Goal: Transaction & Acquisition: Purchase product/service

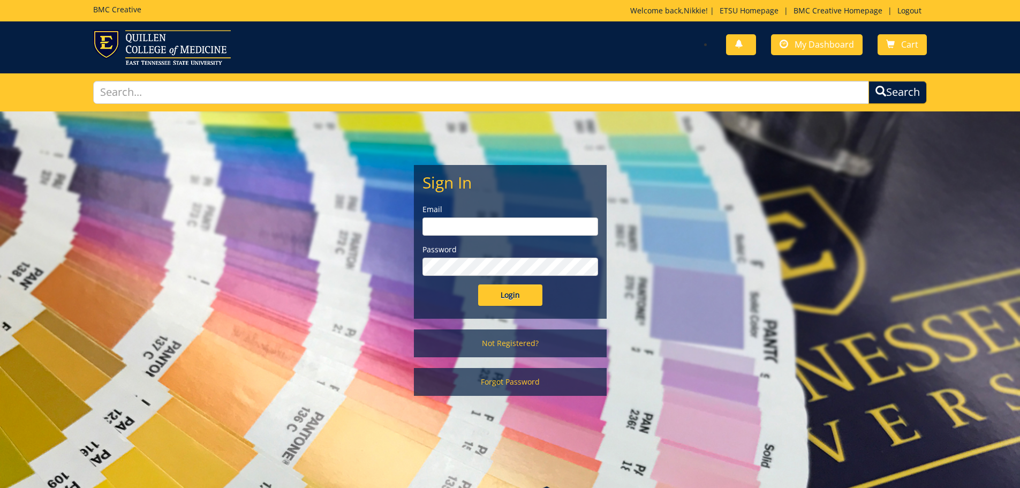
type input "millerna2@etsu.edu"
click at [511, 299] on input "Login" at bounding box center [510, 294] width 64 height 21
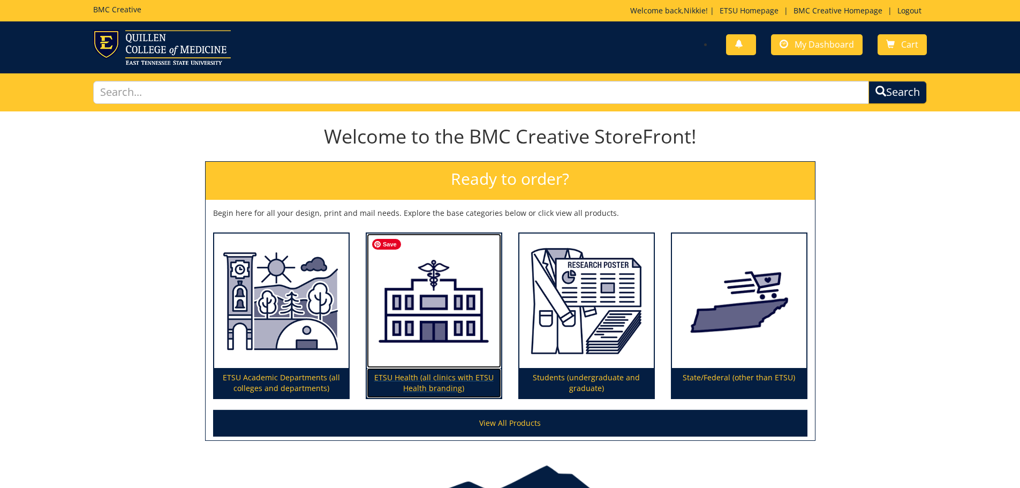
click at [429, 323] on img at bounding box center [434, 300] width 134 height 135
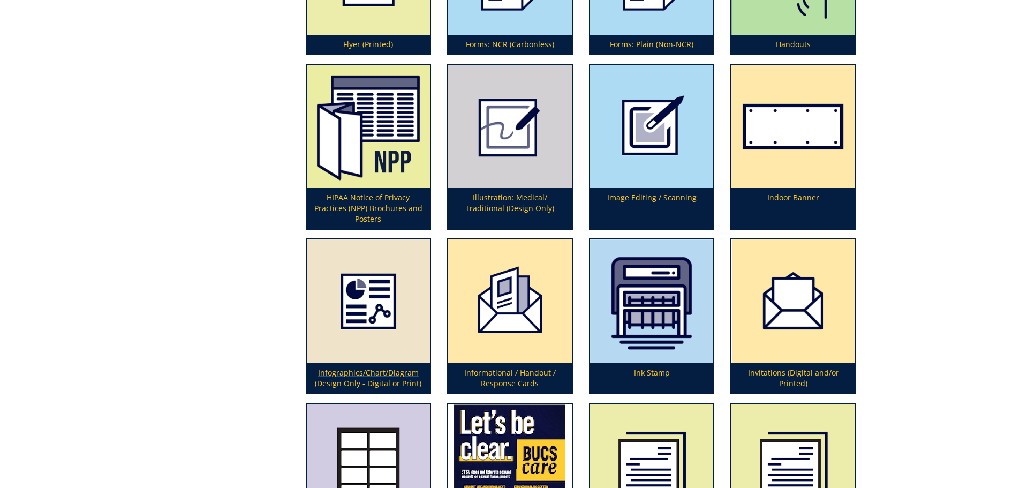
scroll to position [1606, 0]
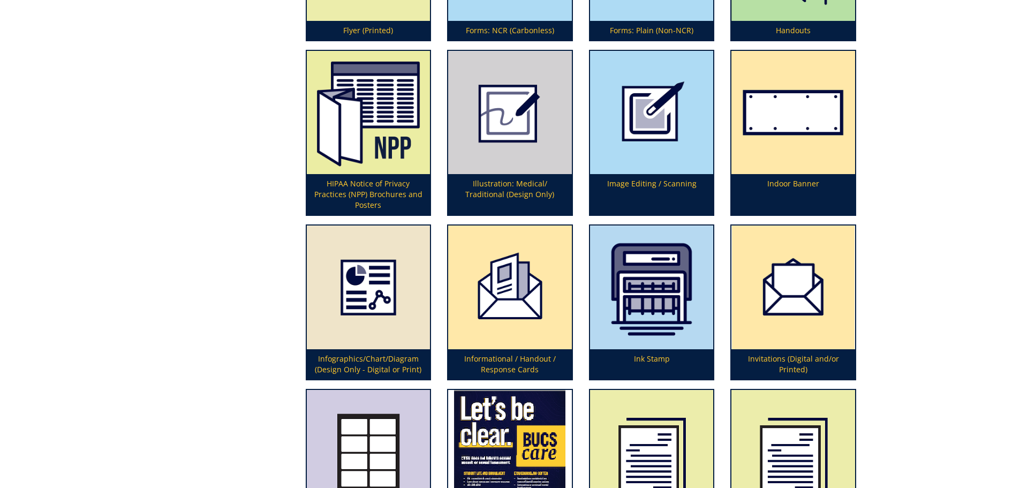
click at [254, 178] on div "View All Products Category Type ETSU Academic Departments (all colleges and dep…" at bounding box center [510, 390] width 850 height 3762
click at [267, 122] on div "View All Products Category Type ETSU Academic Departments (all colleges and dep…" at bounding box center [510, 390] width 850 height 3762
click at [351, 191] on p "HIPAA Notice of Privacy Practices (NPP) Brochures and Posters" at bounding box center [369, 194] width 124 height 41
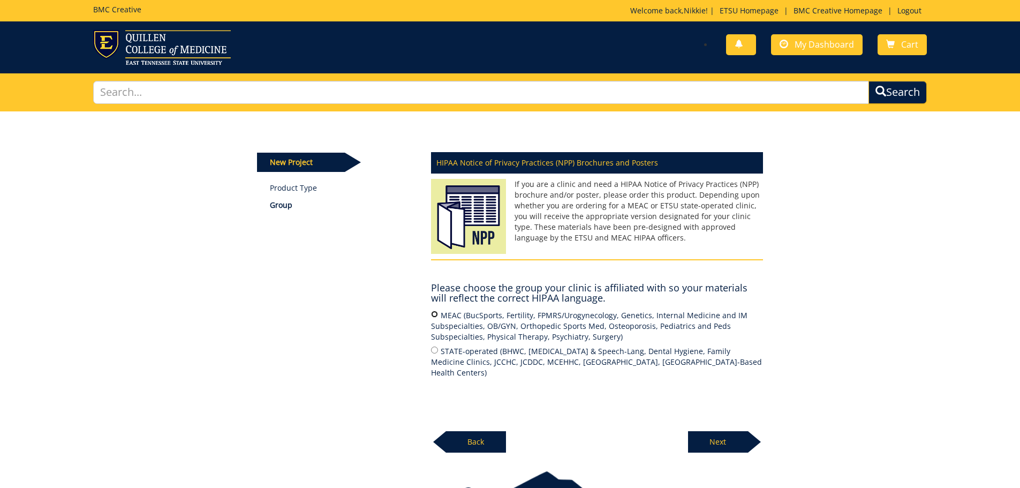
click at [436, 317] on input "MEAC (BucSports, Fertility, FPMRS/Urogynecology, Genetics, Internal Medicine an…" at bounding box center [434, 313] width 7 height 7
radio input "true"
click at [731, 440] on p "Next" at bounding box center [718, 441] width 60 height 21
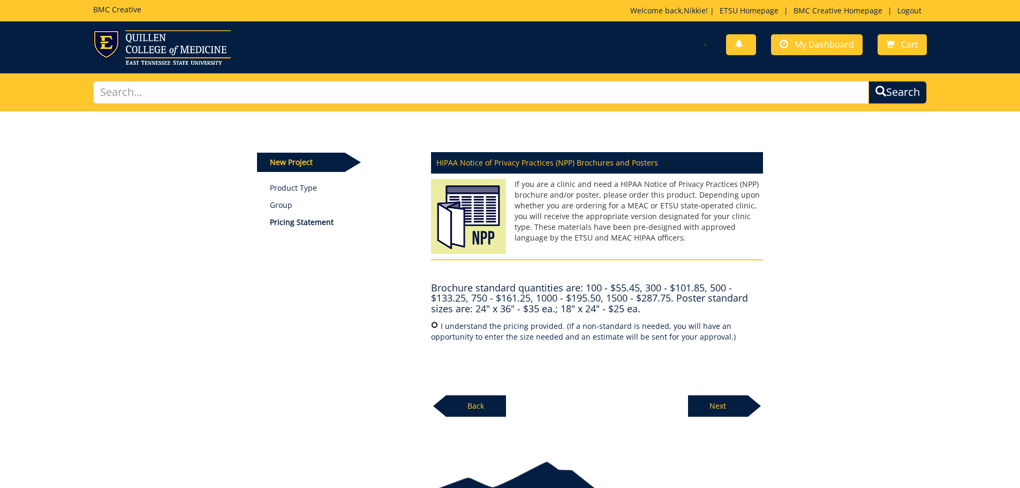
click at [431, 328] on input "I understand the pricing provided. (If a non-standard is needed, you will have …" at bounding box center [434, 324] width 7 height 7
radio input "true"
click at [720, 404] on p "Next" at bounding box center [718, 405] width 60 height 21
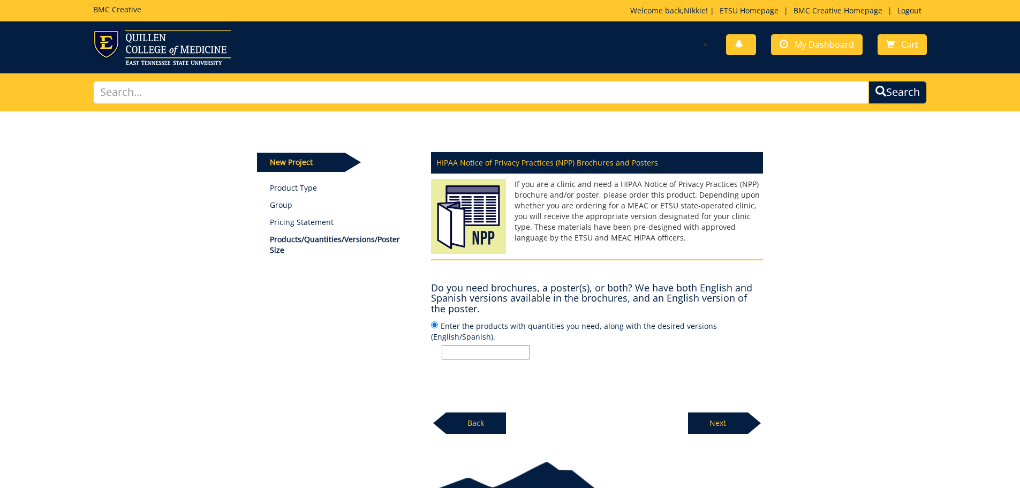
click at [466, 350] on input "Enter the products with quantities you need, along with the desired versions (E…" at bounding box center [486, 352] width 88 height 14
type input "1000 brochures"
click at [741, 425] on p "Next" at bounding box center [718, 422] width 60 height 21
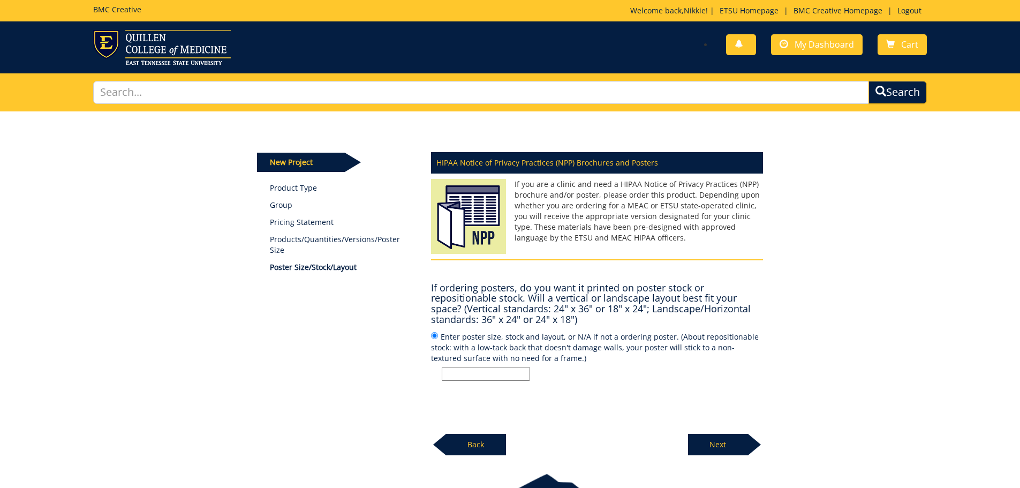
click at [468, 369] on input "Enter poster size, stock and layout, or N/A if not a ordering poster. (About re…" at bounding box center [486, 374] width 88 height 14
click at [559, 381] on div "HIPAA Notice of Privacy Practices (NPP) Brochures and Posters If you are a clin…" at bounding box center [597, 300] width 348 height 309
click at [513, 378] on input "Enter poster size, stock and layout, or N/A if not a ordering poster. (About re…" at bounding box center [486, 374] width 88 height 14
type input "n/a"
click at [709, 450] on p "Next" at bounding box center [718, 444] width 60 height 21
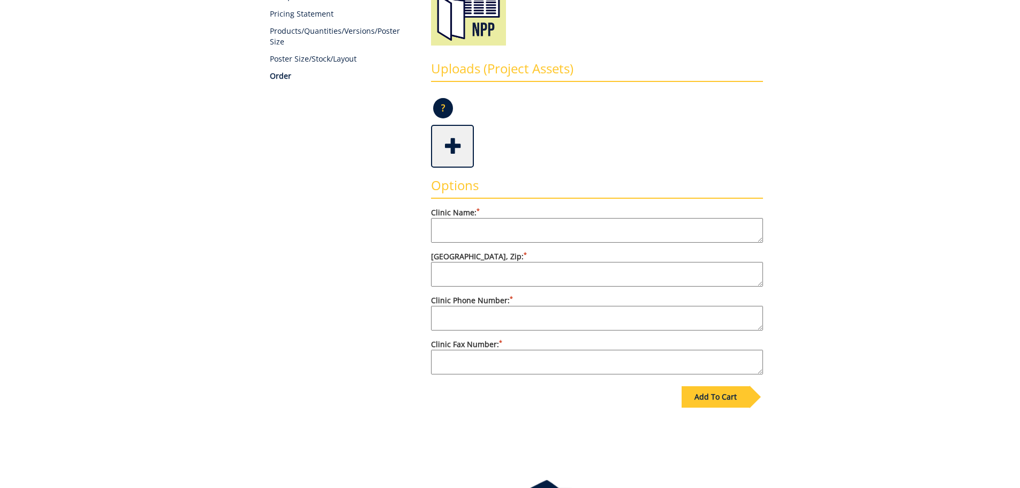
scroll to position [72, 0]
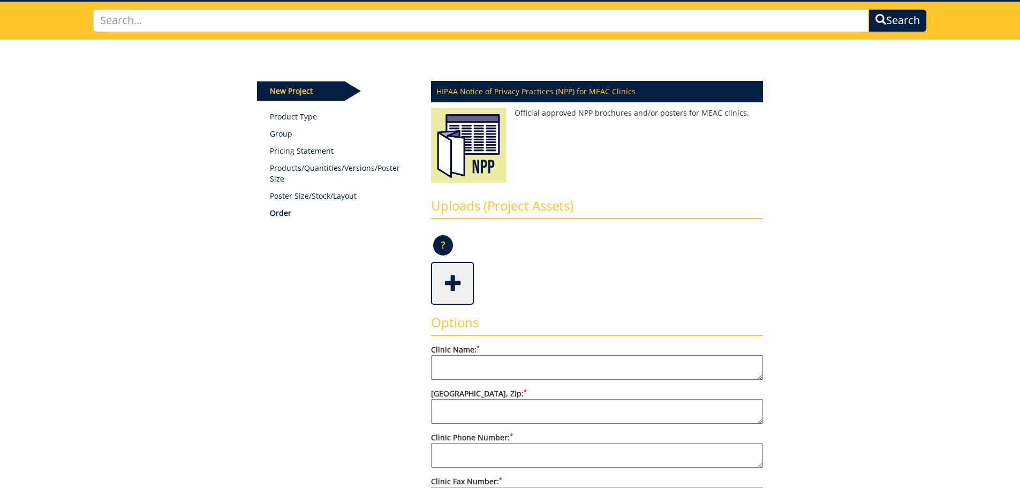
click at [473, 370] on textarea "Clinic Name: *" at bounding box center [597, 367] width 332 height 25
type textarea "Psychiatry"
click at [482, 455] on textarea "Clinic Phone Number: *" at bounding box center [597, 455] width 332 height 25
click at [512, 412] on textarea "[STREET_ADDRESS]" at bounding box center [597, 411] width 332 height 25
type textarea "[STREET_ADDRESS]"
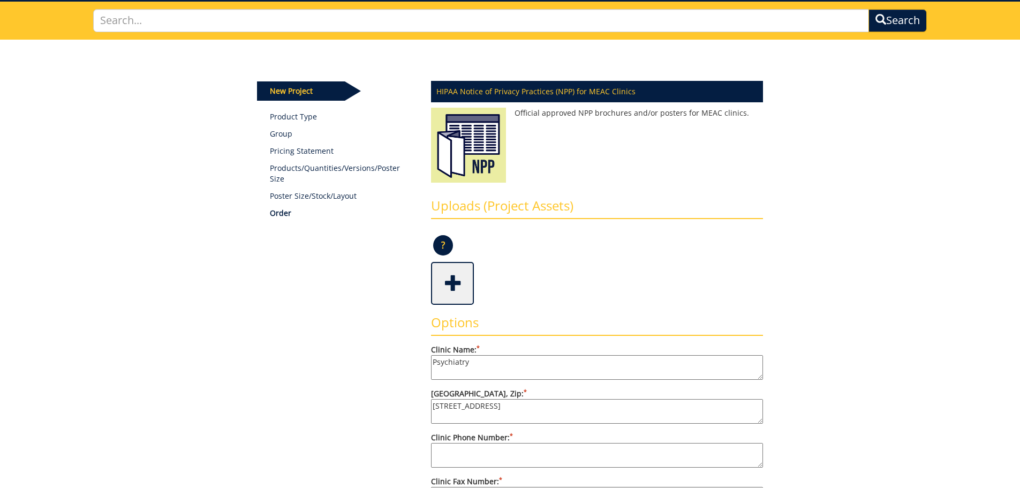
click at [459, 456] on textarea "Clinic Phone Number: *" at bounding box center [597, 455] width 332 height 25
type textarea "4"
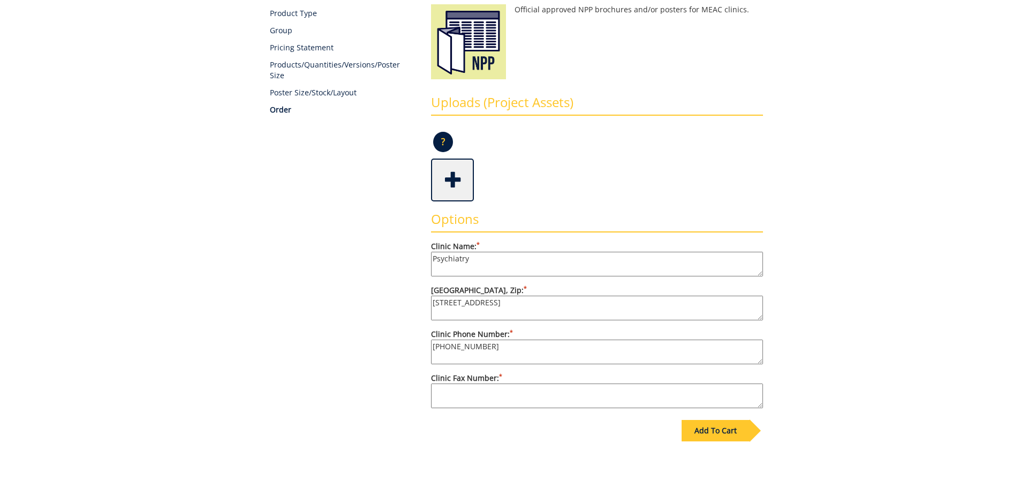
scroll to position [179, 0]
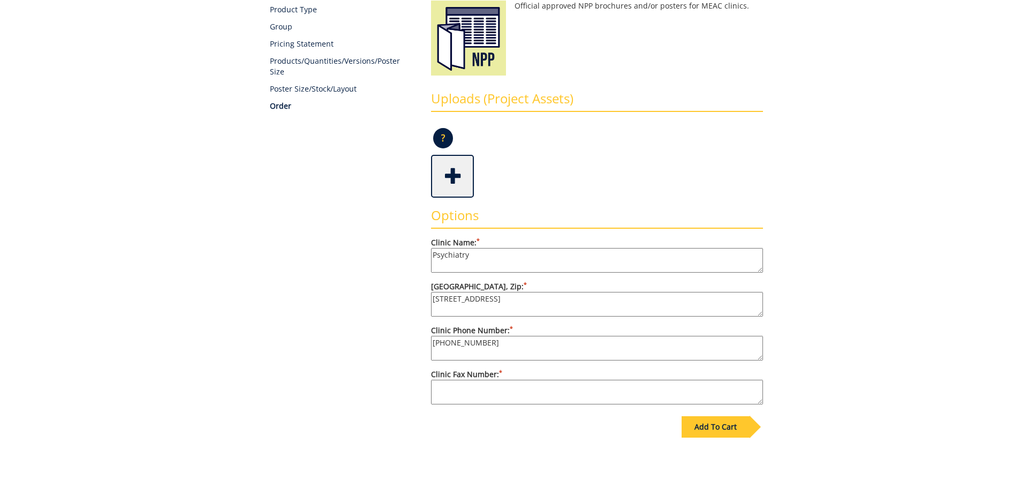
type textarea "[PHONE_NUMBER]"
click at [465, 389] on textarea "Clinic Fax Number: *" at bounding box center [597, 392] width 332 height 25
type textarea "[PHONE_NUMBER]"
click at [731, 421] on div "Add To Cart" at bounding box center [715, 426] width 68 height 21
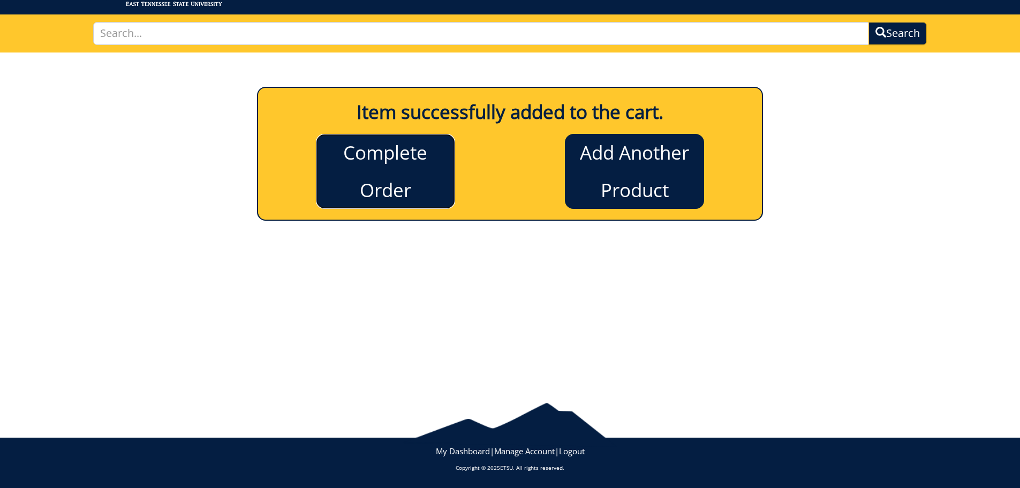
click at [386, 178] on link "Complete Order" at bounding box center [385, 171] width 139 height 75
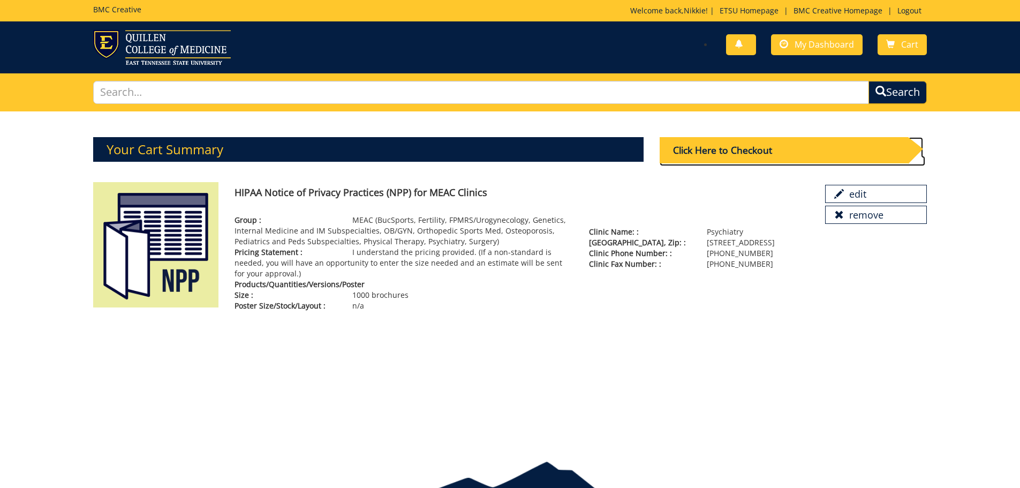
click at [782, 152] on div "Click Here to Checkout" at bounding box center [784, 150] width 248 height 26
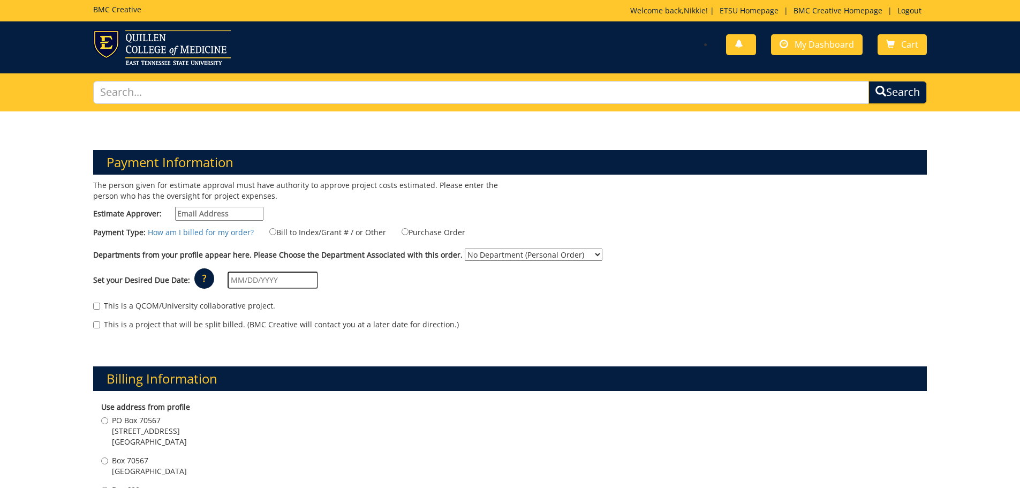
click at [202, 213] on input "Estimate Approver:" at bounding box center [219, 214] width 88 height 14
type input "[EMAIL_ADDRESS][DOMAIN_NAME]"
type input "[STREET_ADDRESS]"
type input "21"
type input "Johnson City"
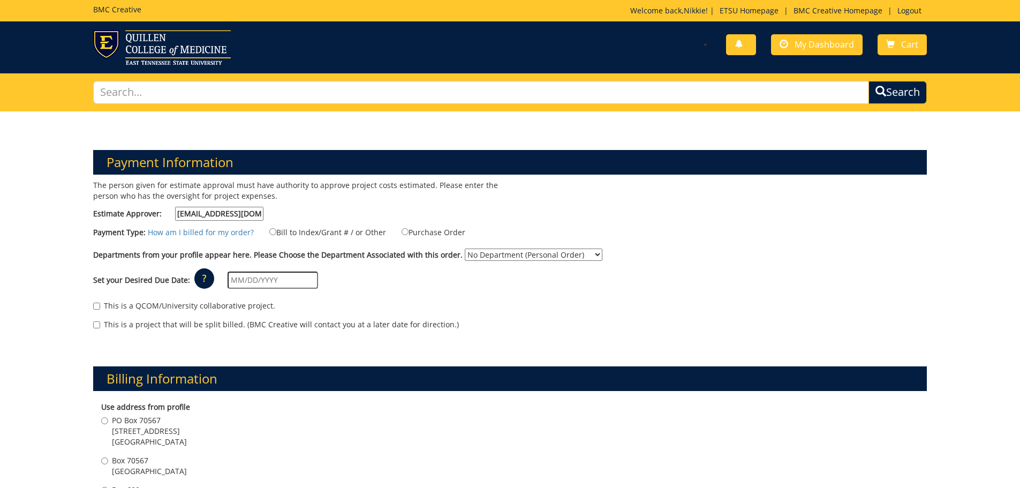
type input "37604"
click at [402, 230] on input "Purchase Order" at bounding box center [405, 231] width 7 height 7
radio input "true"
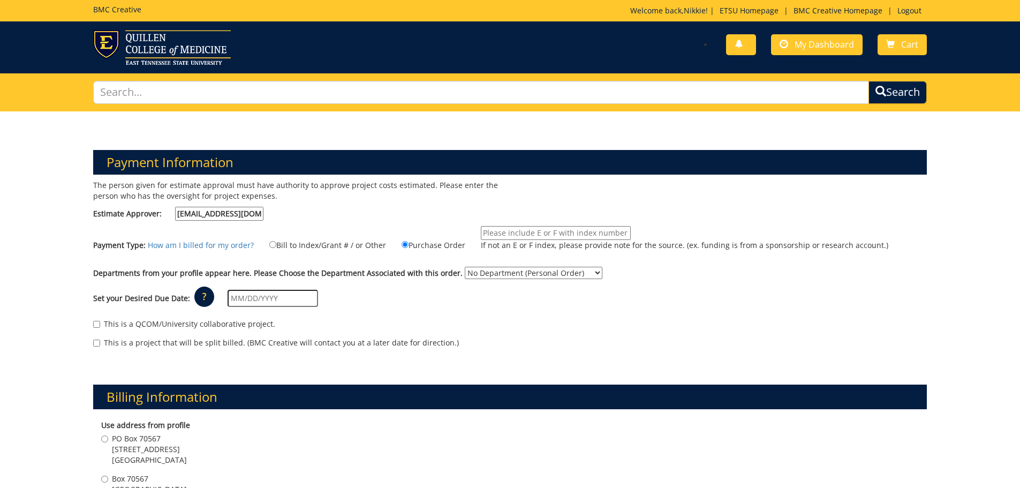
click at [524, 270] on select "No Department (Personal Order) Psychiatry and Behavioral Sciences" at bounding box center [534, 273] width 138 height 12
select select "152"
click at [465, 267] on select "No Department (Personal Order) Psychiatry and Behavioral Sciences" at bounding box center [534, 273] width 138 height 12
click at [269, 245] on input "Bill to Index/Grant # / or Other" at bounding box center [272, 244] width 7 height 7
radio input "true"
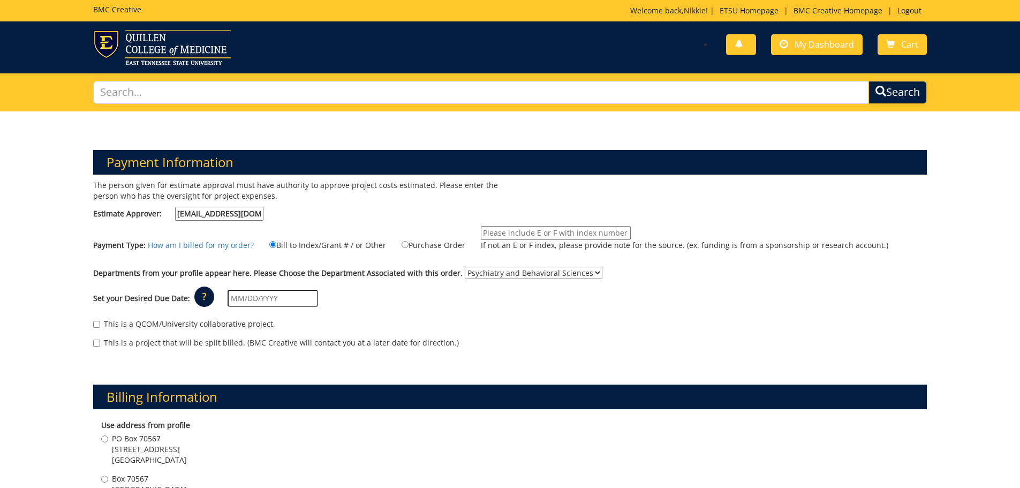
click at [488, 233] on input "If not an E or F index, please provide note for the source. (ex. funding is fro…" at bounding box center [556, 233] width 150 height 14
type input "MEAC 4100"
click at [277, 296] on input "text" at bounding box center [273, 298] width 90 height 17
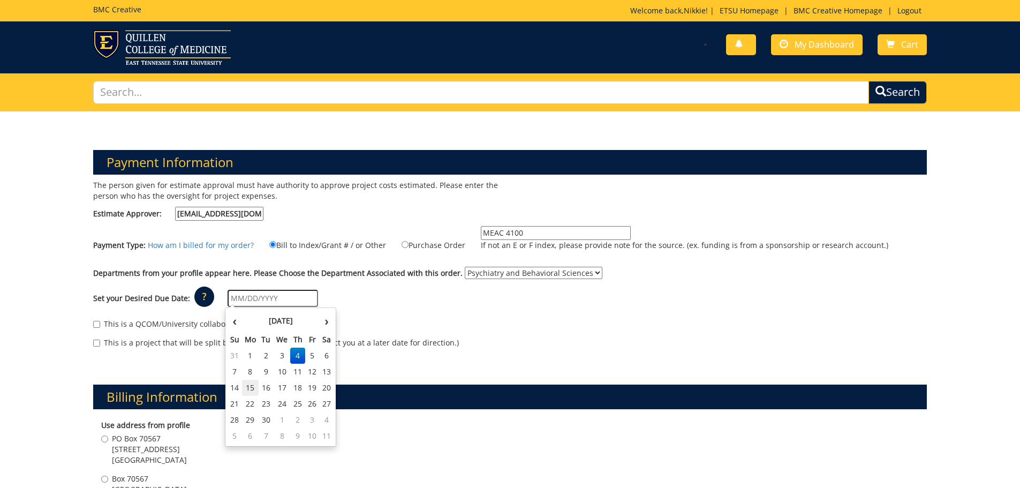
click at [248, 384] on td "15" at bounding box center [250, 388] width 17 height 16
type input "[DATE]"
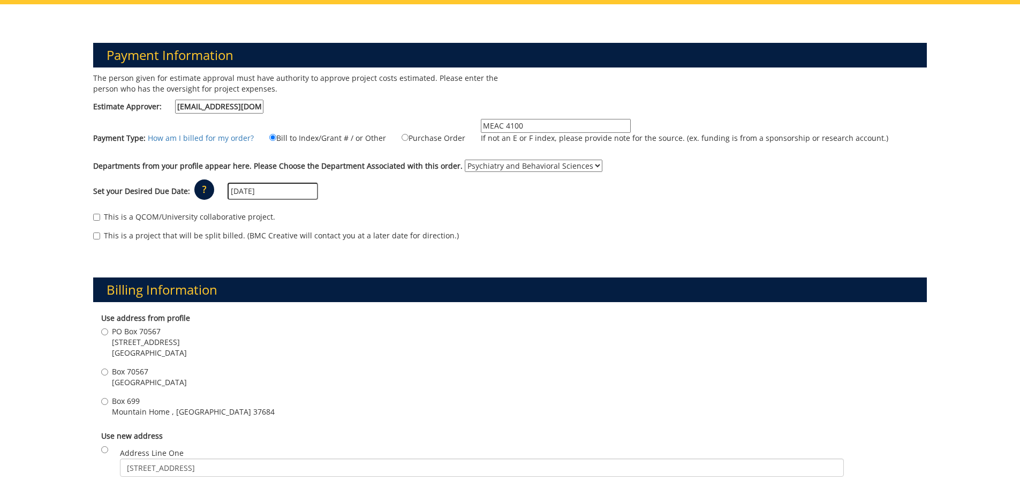
scroll to position [214, 0]
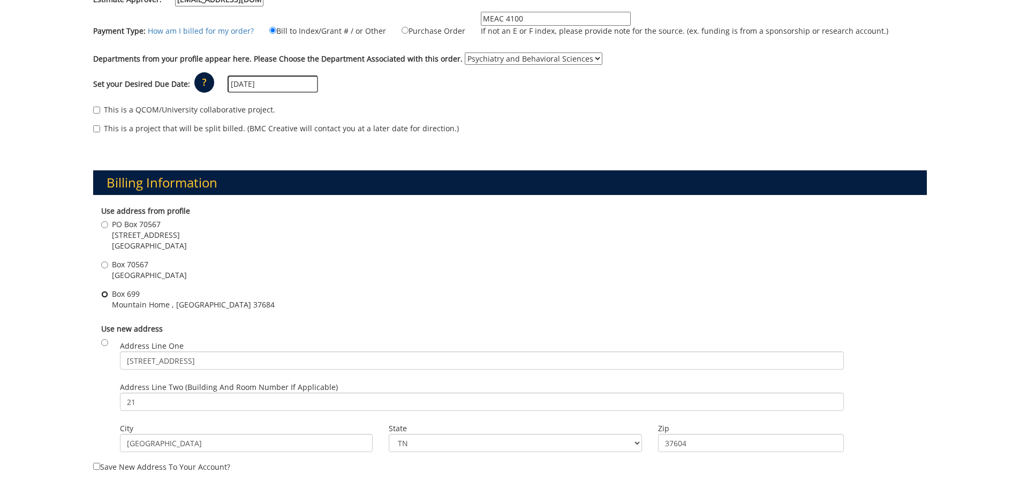
click at [104, 296] on input "Box 699 Mountain Home , TN 37684" at bounding box center [104, 294] width 7 height 7
radio input "true"
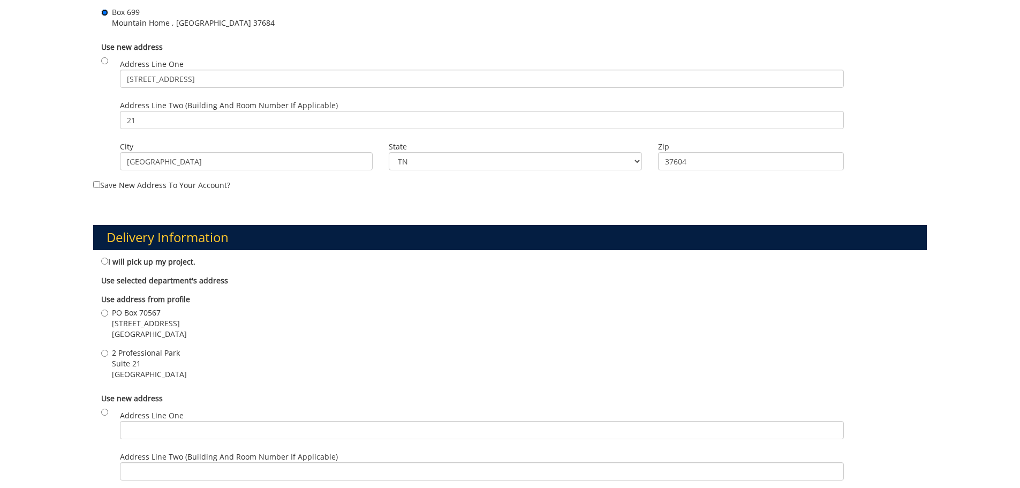
scroll to position [535, 0]
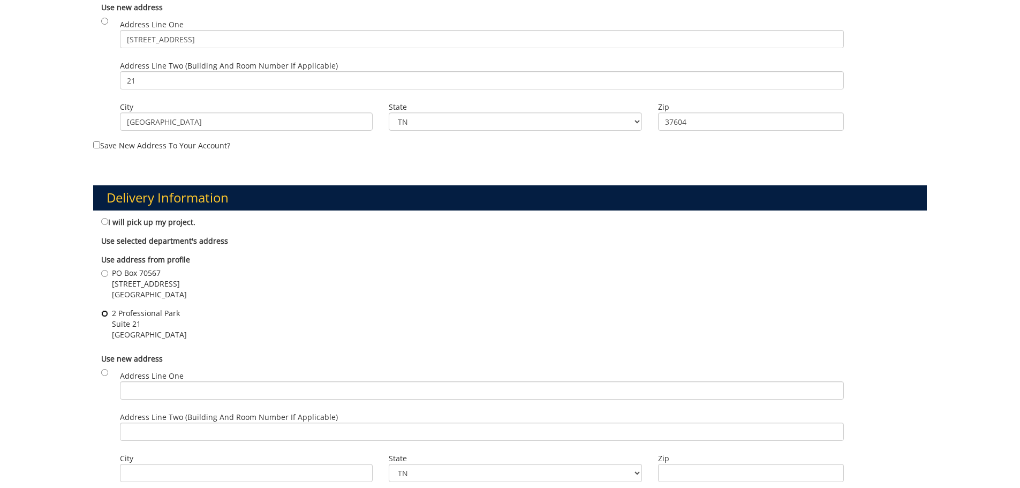
click at [105, 314] on input "2 Professional Park Suite 21 Johnson City , TN 37604" at bounding box center [104, 313] width 7 height 7
radio input "true"
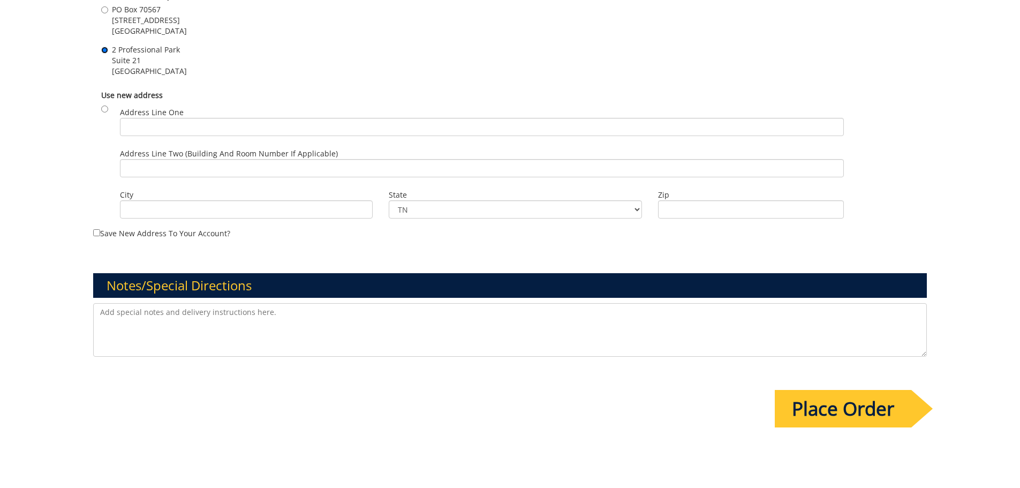
scroll to position [803, 0]
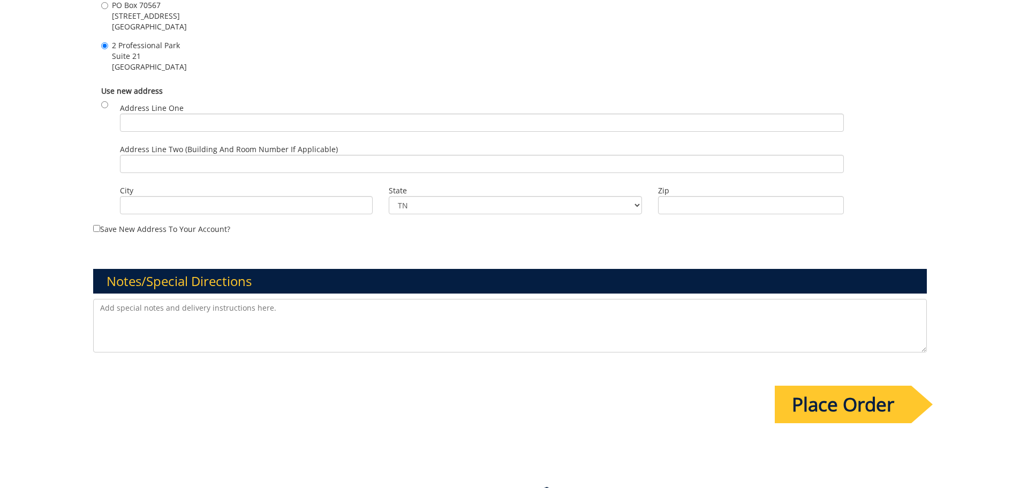
click at [830, 402] on input "Place Order" at bounding box center [843, 403] width 137 height 37
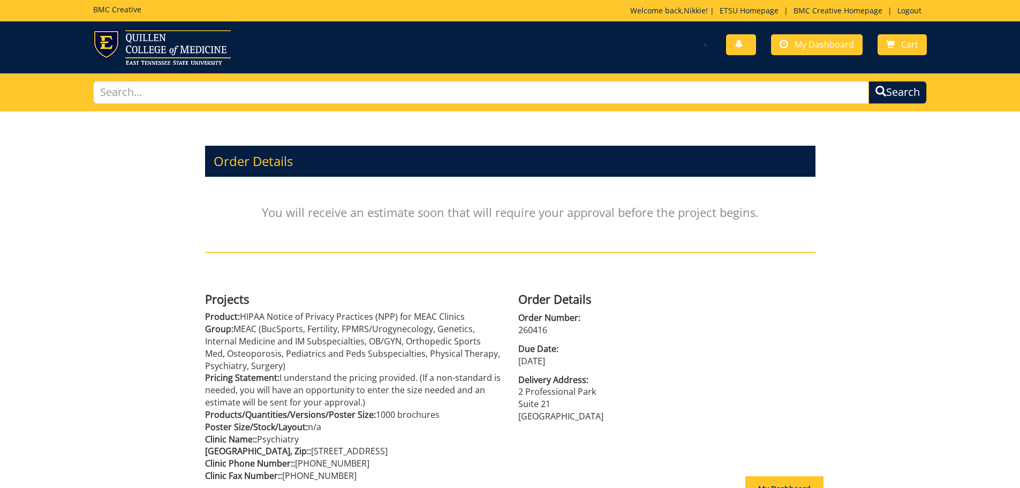
scroll to position [107, 0]
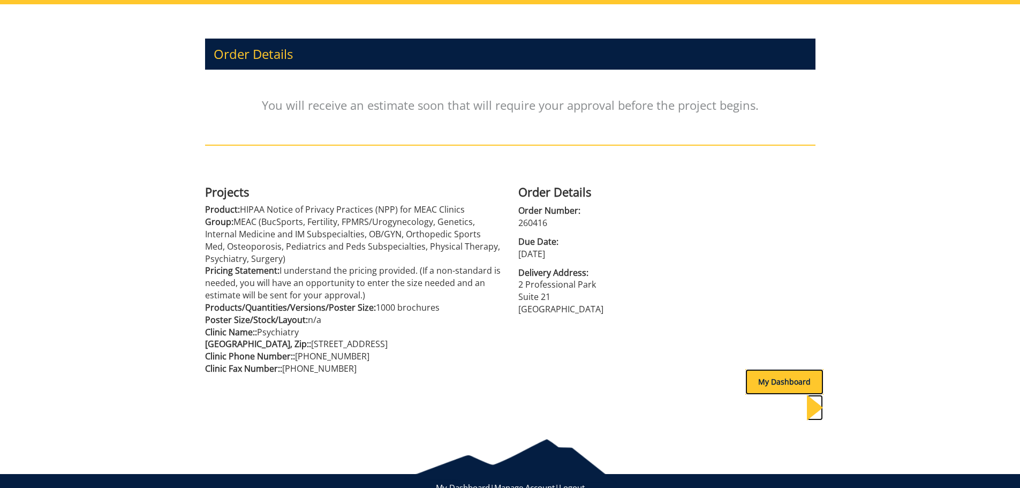
click at [787, 373] on div "My Dashboard" at bounding box center [784, 382] width 78 height 26
